Goal: Task Accomplishment & Management: Manage account settings

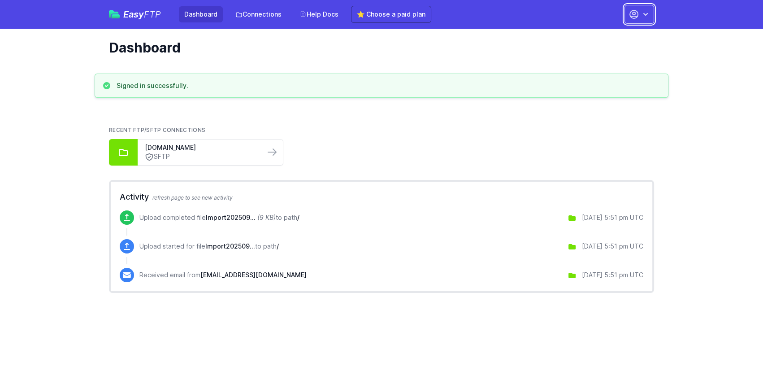
click at [646, 13] on icon "button" at bounding box center [645, 14] width 9 height 9
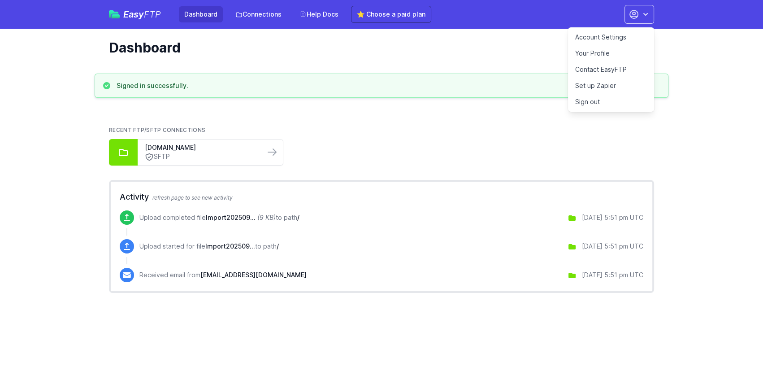
click at [599, 36] on link "Account Settings" at bounding box center [611, 37] width 86 height 16
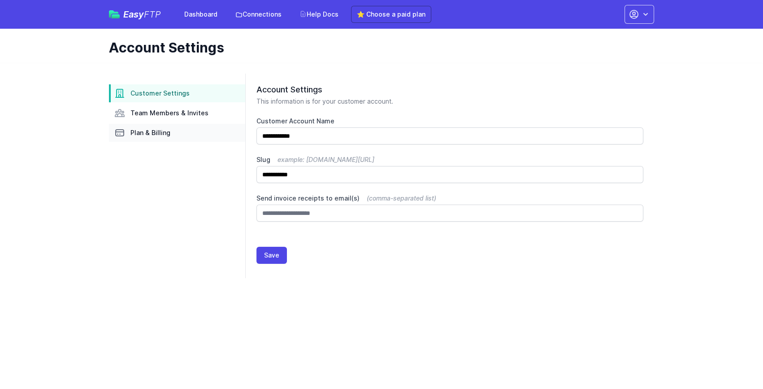
click at [144, 133] on span "Plan & Billing" at bounding box center [150, 132] width 40 height 9
